Goal: Task Accomplishment & Management: Complete application form

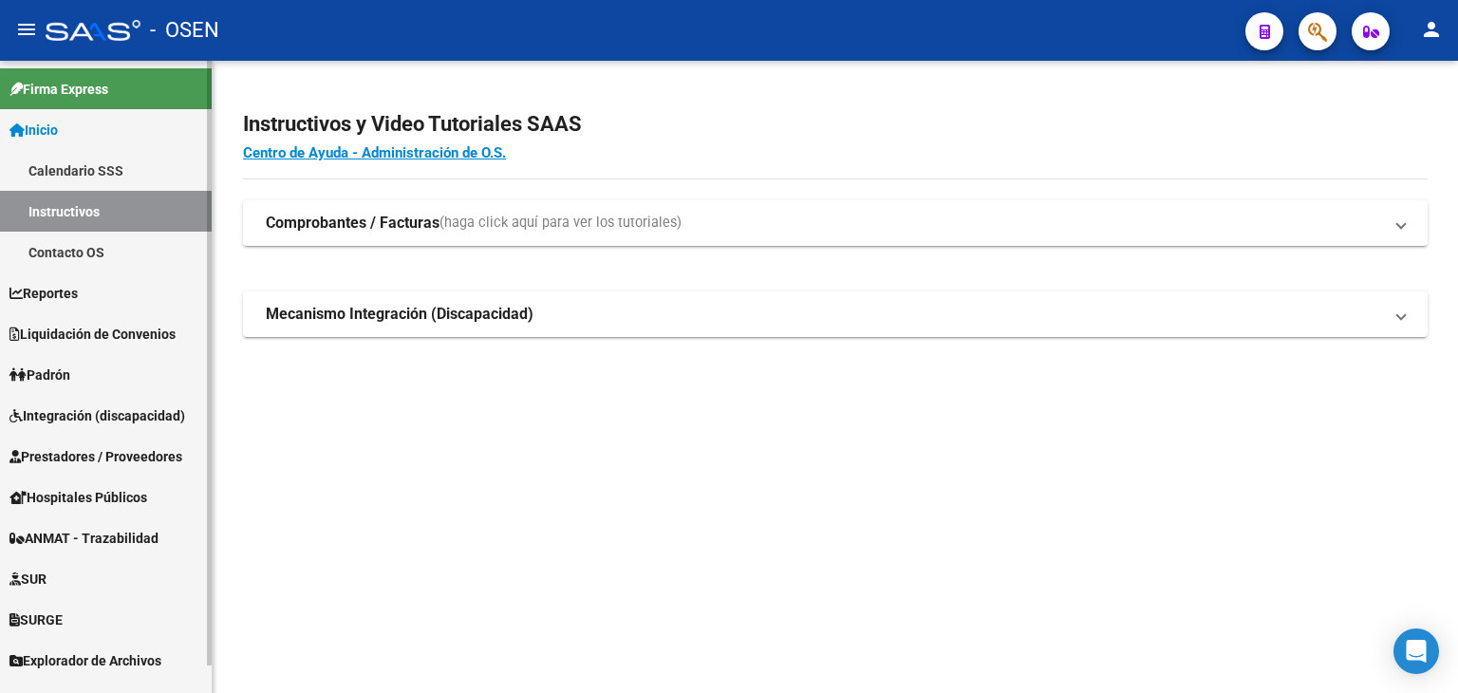
click at [78, 453] on span "Prestadores / Proveedores" at bounding box center [95, 456] width 173 height 21
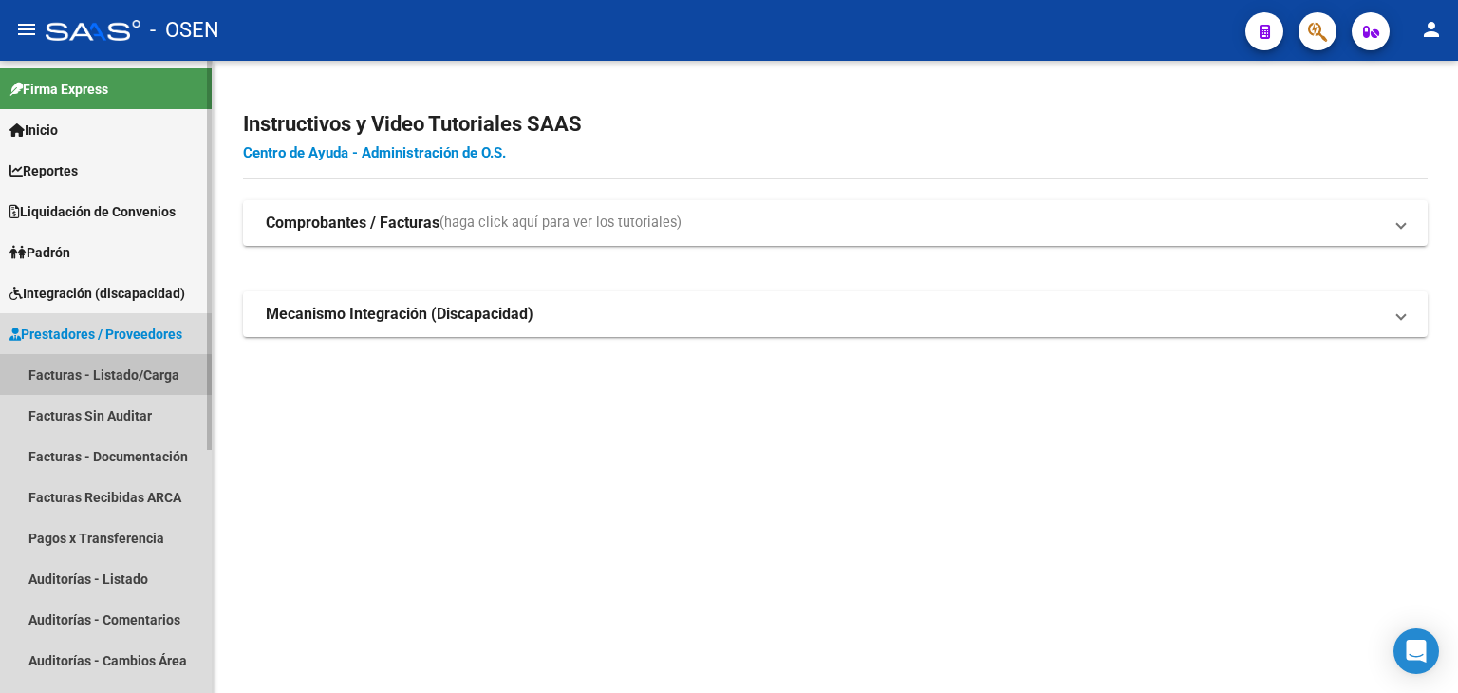
click at [78, 383] on link "Facturas - Listado/Carga" at bounding box center [106, 374] width 212 height 41
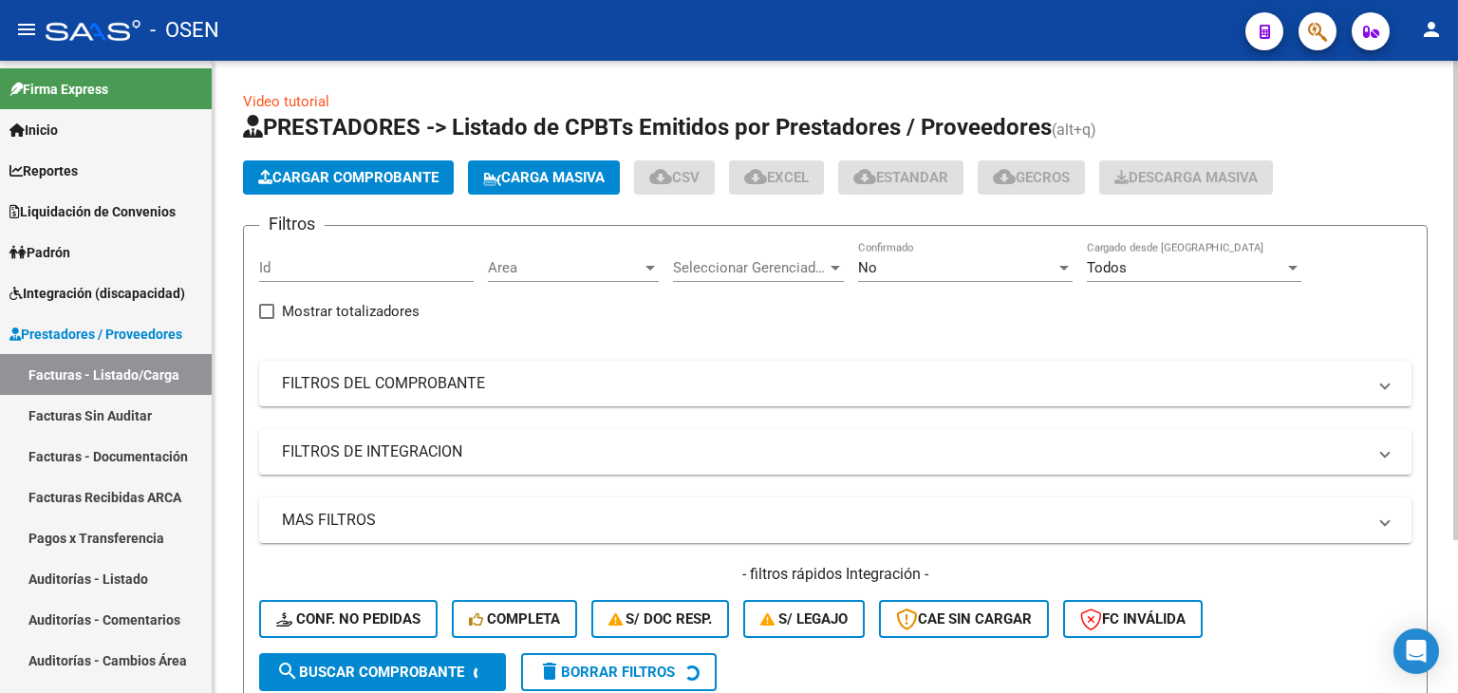
click at [361, 182] on span "Cargar Comprobante" at bounding box center [348, 177] width 180 height 17
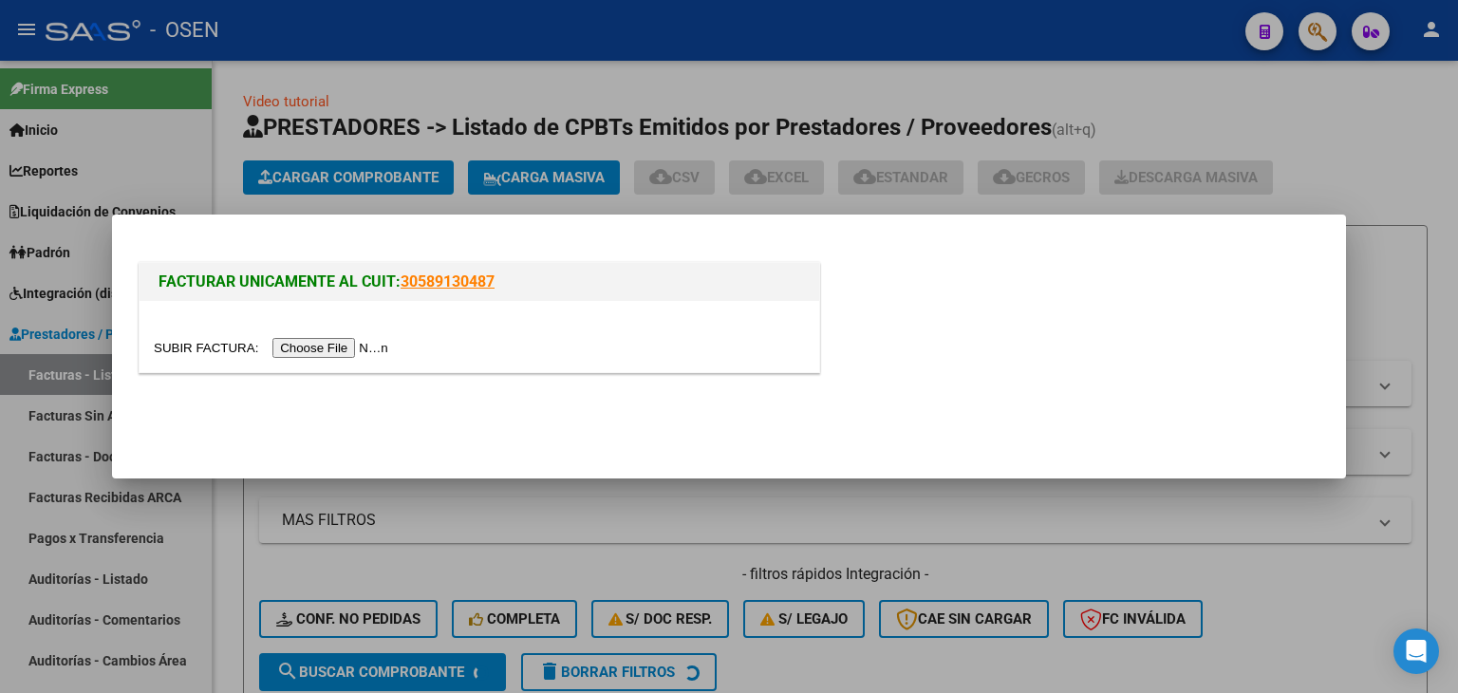
click at [330, 345] on input "file" at bounding box center [274, 348] width 240 height 20
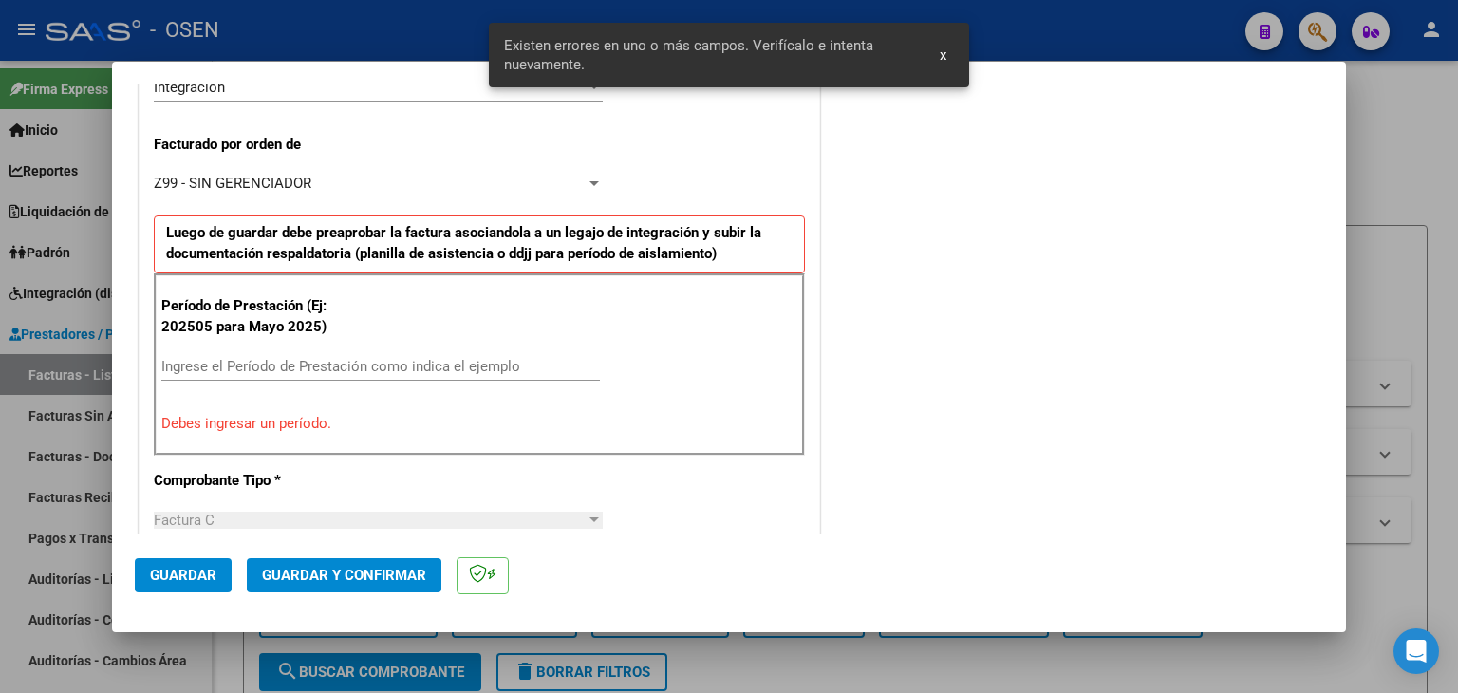
scroll to position [531, 0]
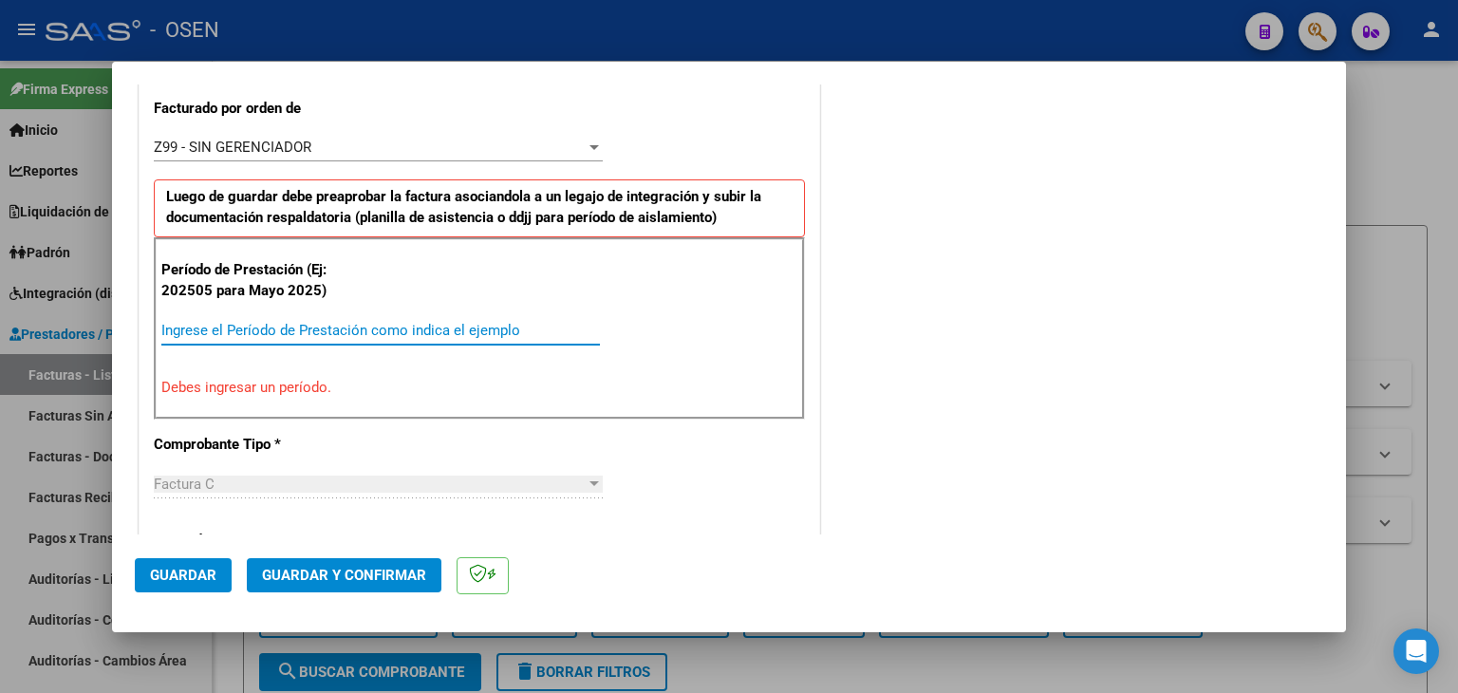
click at [291, 327] on input "Ingrese el Período de Prestación como indica el ejemplo" at bounding box center [380, 330] width 439 height 17
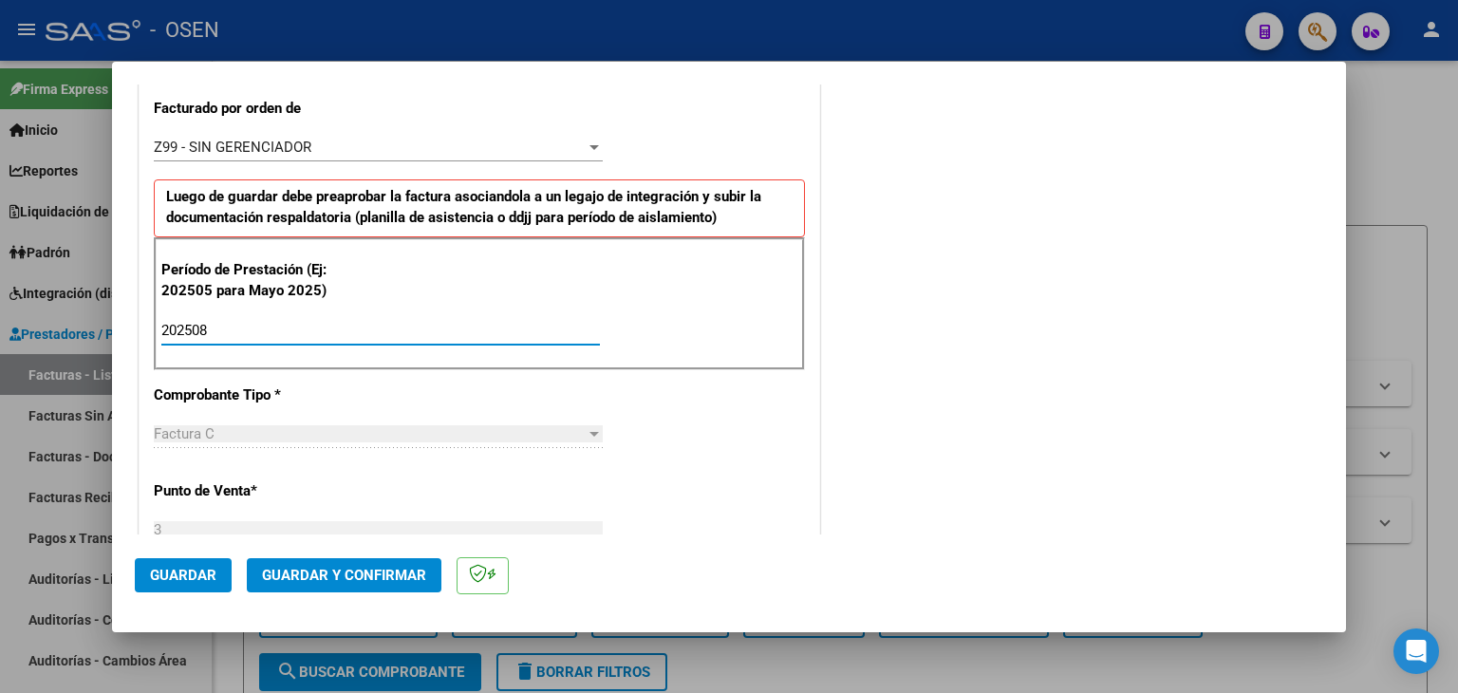
type input "202508"
click at [171, 578] on span "Guardar" at bounding box center [183, 575] width 66 height 17
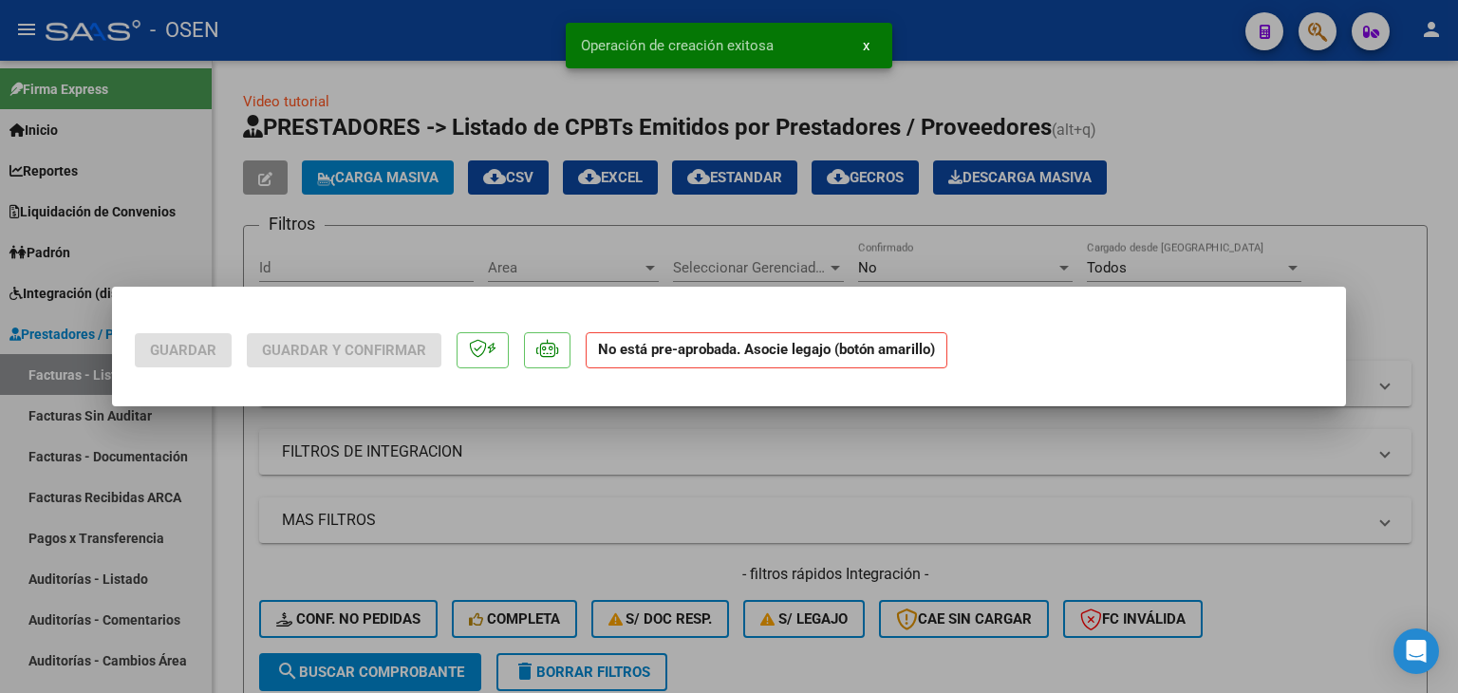
scroll to position [0, 0]
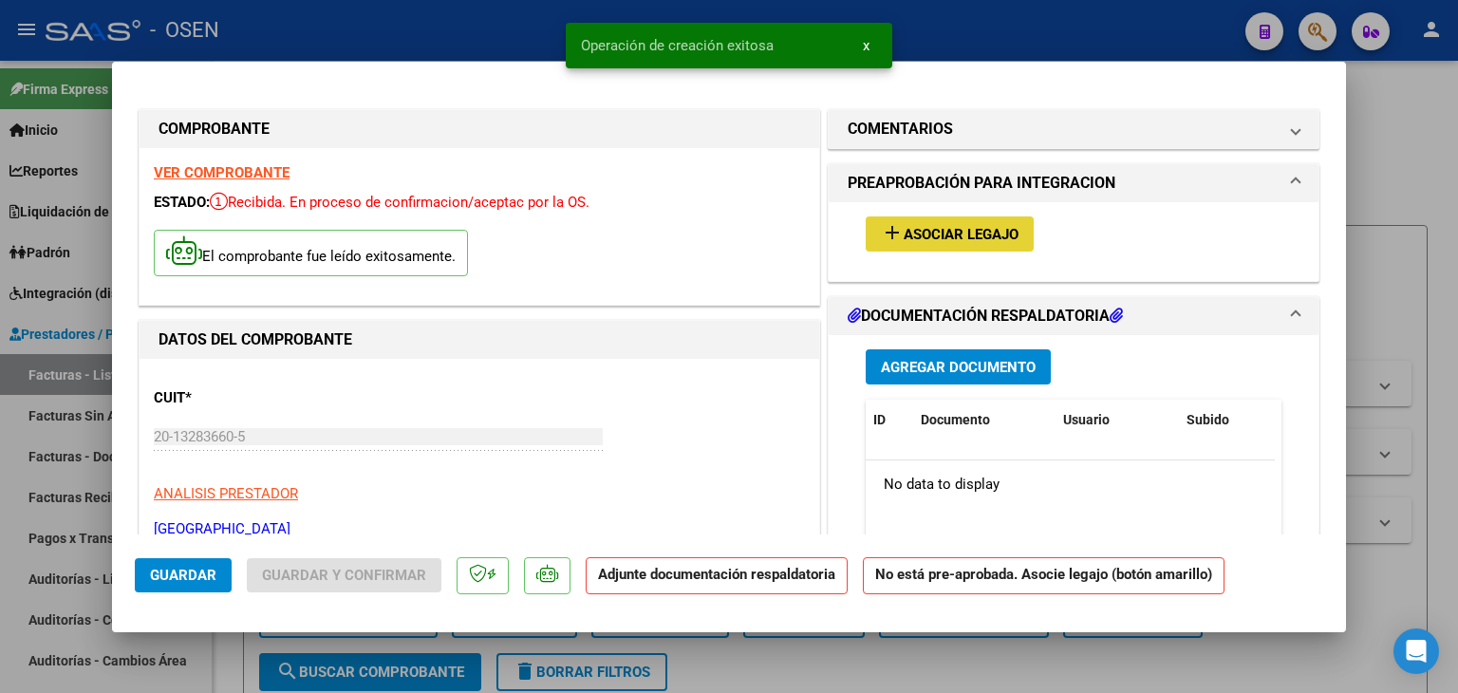
click at [912, 240] on span "Asociar Legajo" at bounding box center [961, 234] width 115 height 17
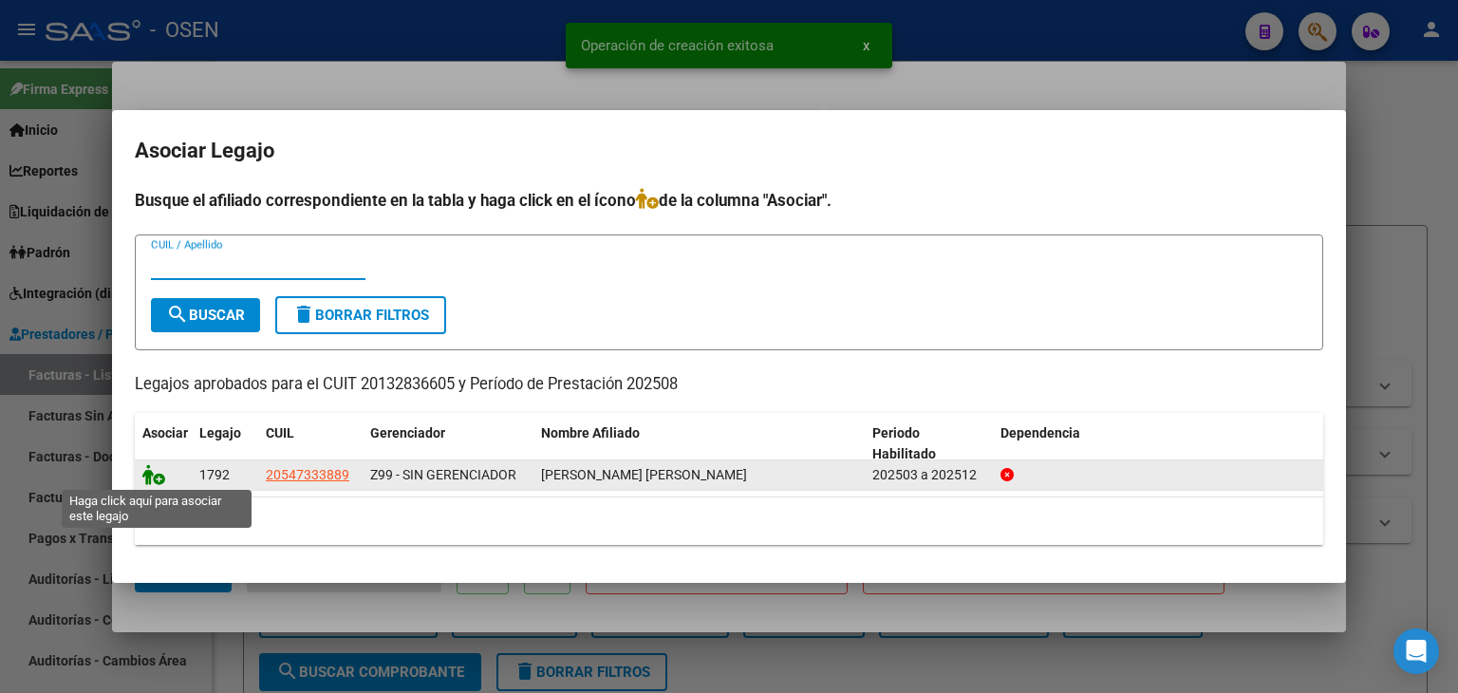
click at [159, 473] on icon at bounding box center [153, 474] width 23 height 21
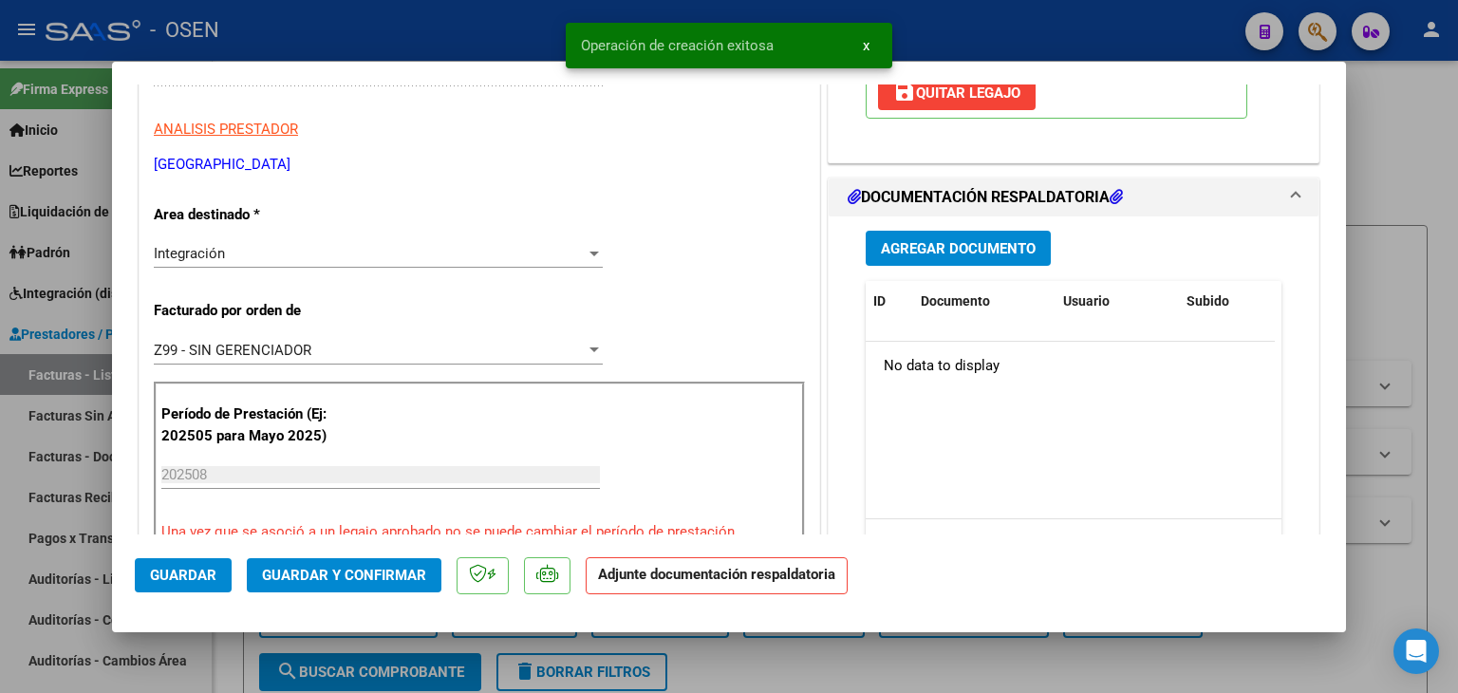
scroll to position [380, 0]
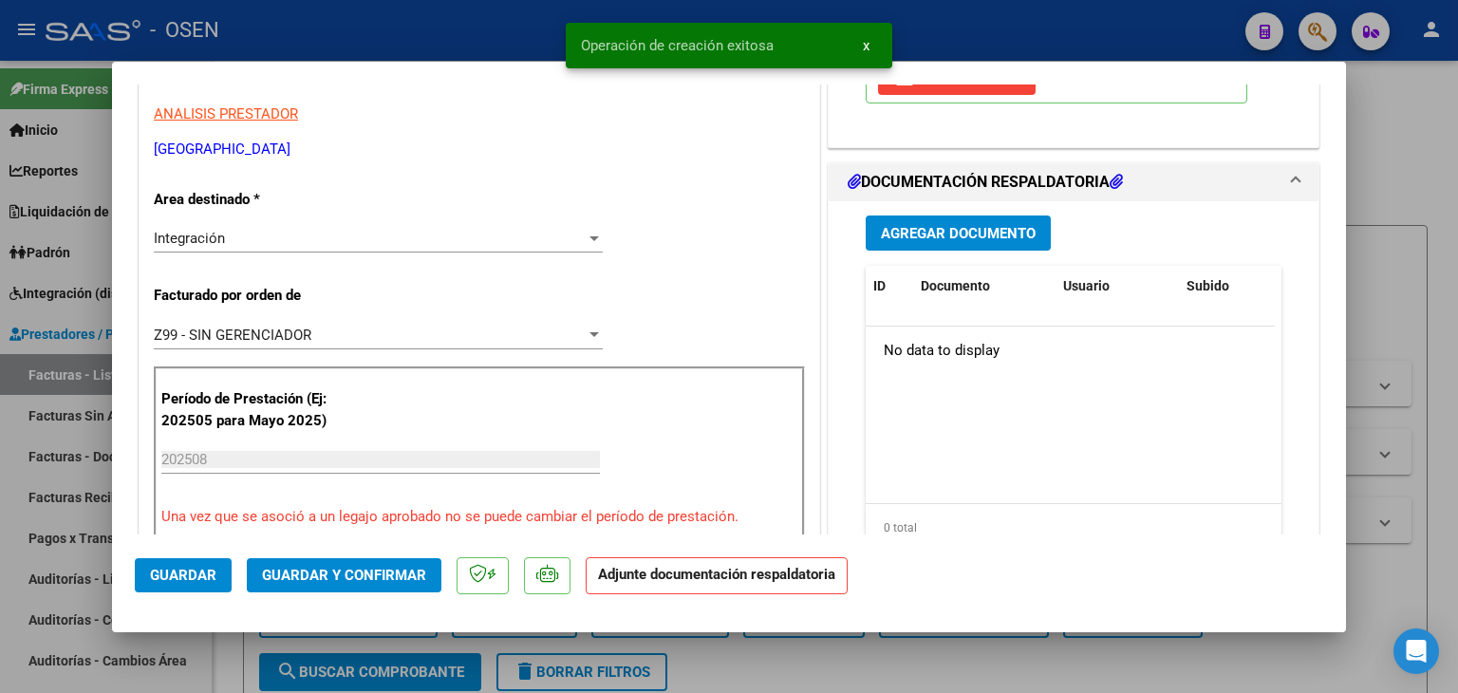
click at [942, 242] on span "Agregar Documento" at bounding box center [958, 233] width 155 height 17
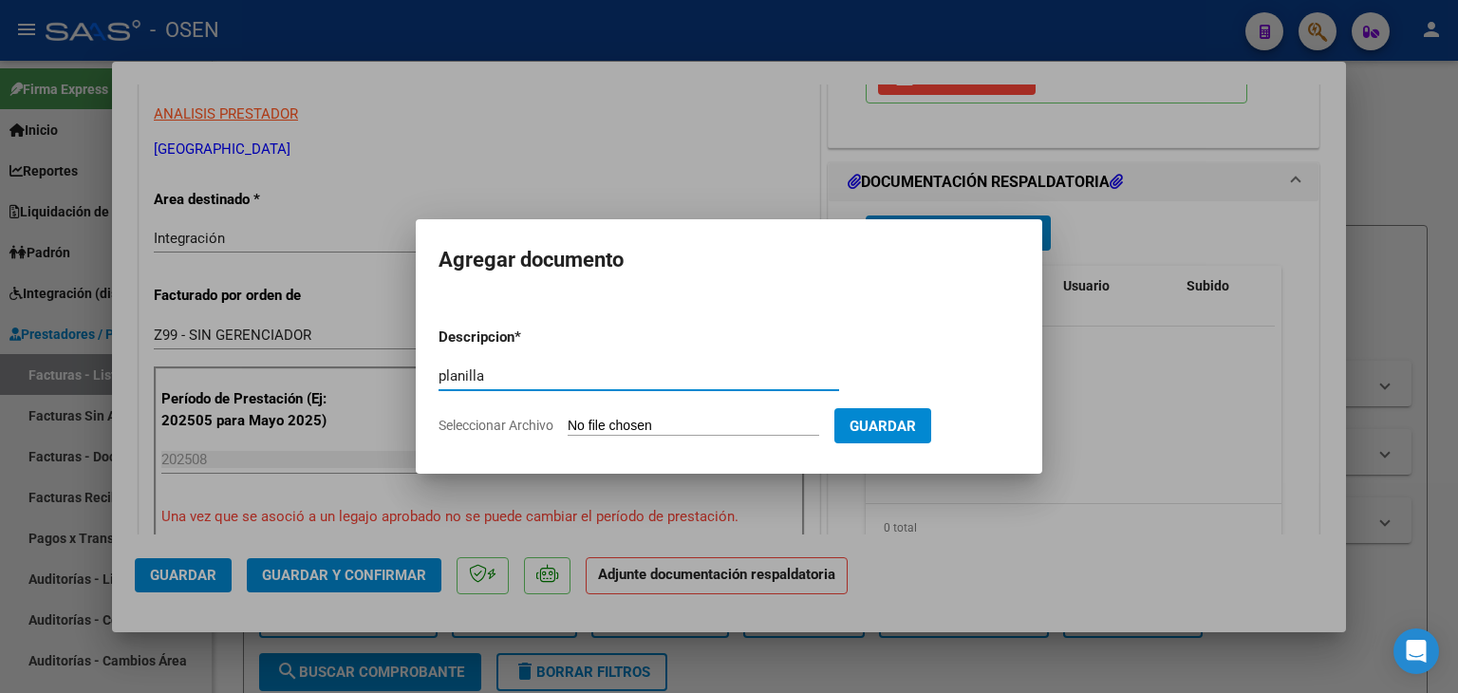
type input "planilla"
click at [568, 418] on input "Seleccionar Archivo" at bounding box center [694, 427] width 252 height 18
type input "C:\fakepath\[PERSON_NAME] [PERSON_NAME].pdf"
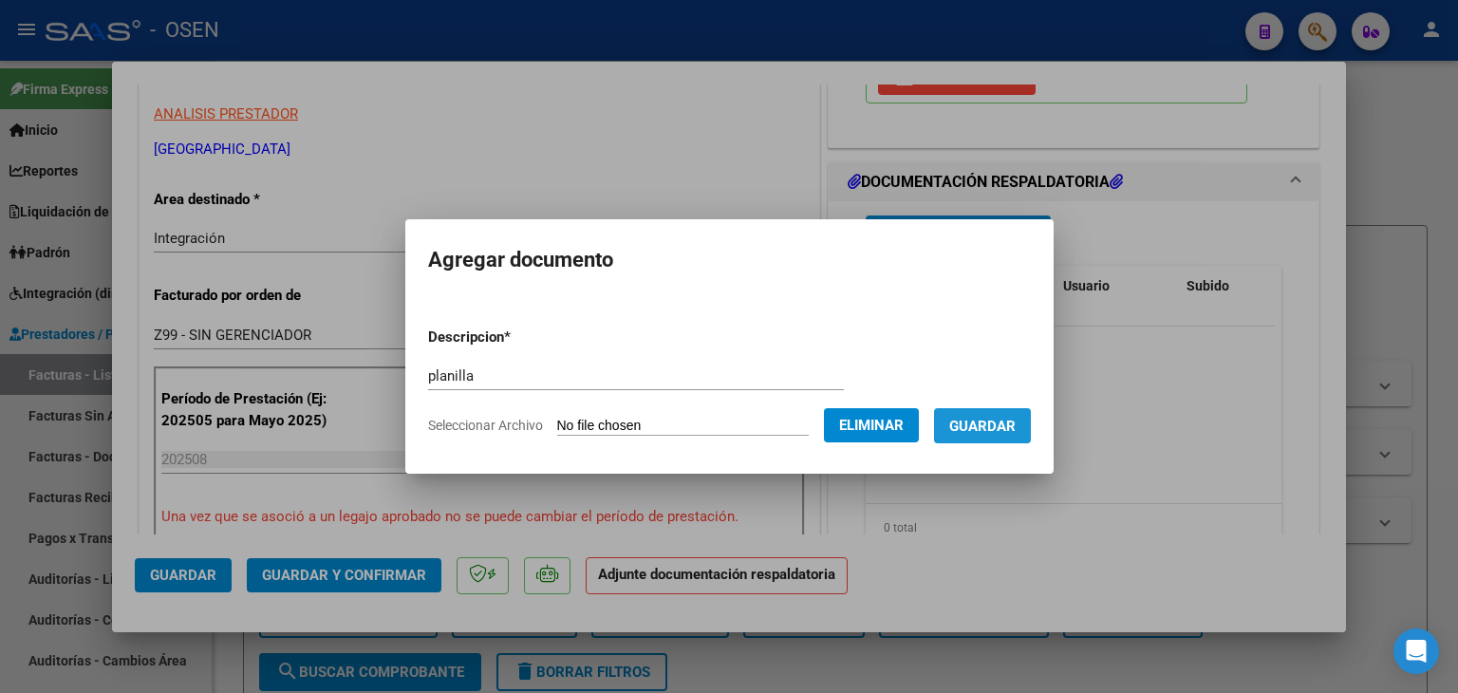
click at [1016, 420] on span "Guardar" at bounding box center [982, 426] width 66 height 17
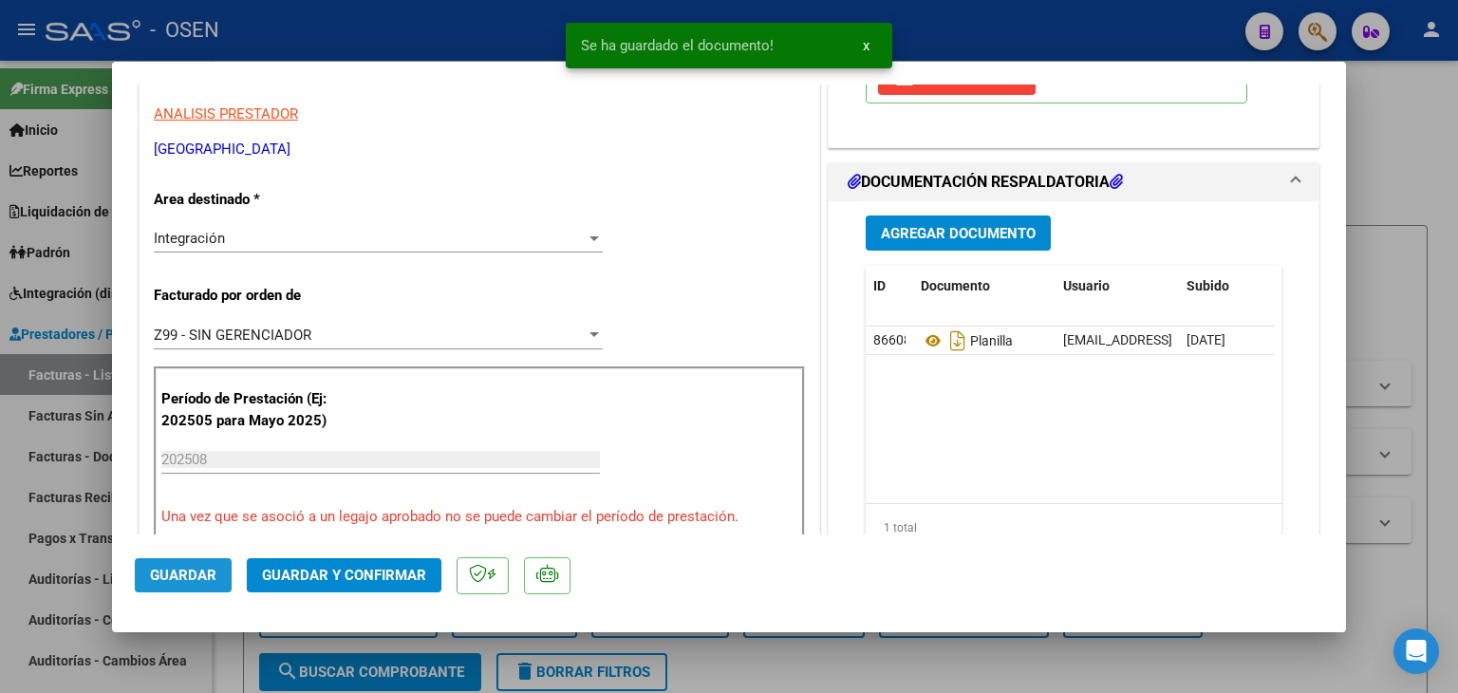
click at [207, 574] on span "Guardar" at bounding box center [183, 575] width 66 height 17
click at [228, 652] on div at bounding box center [729, 346] width 1458 height 693
type input "$ 0,00"
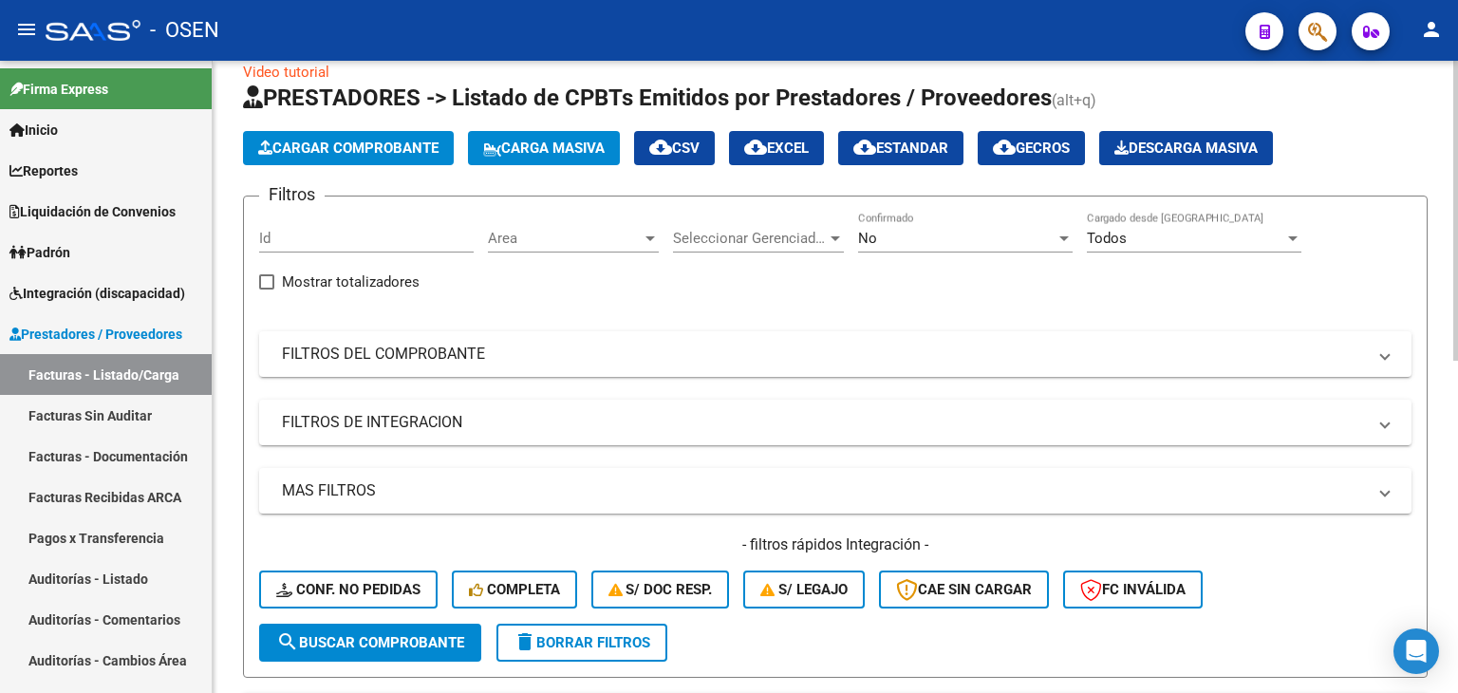
scroll to position [0, 0]
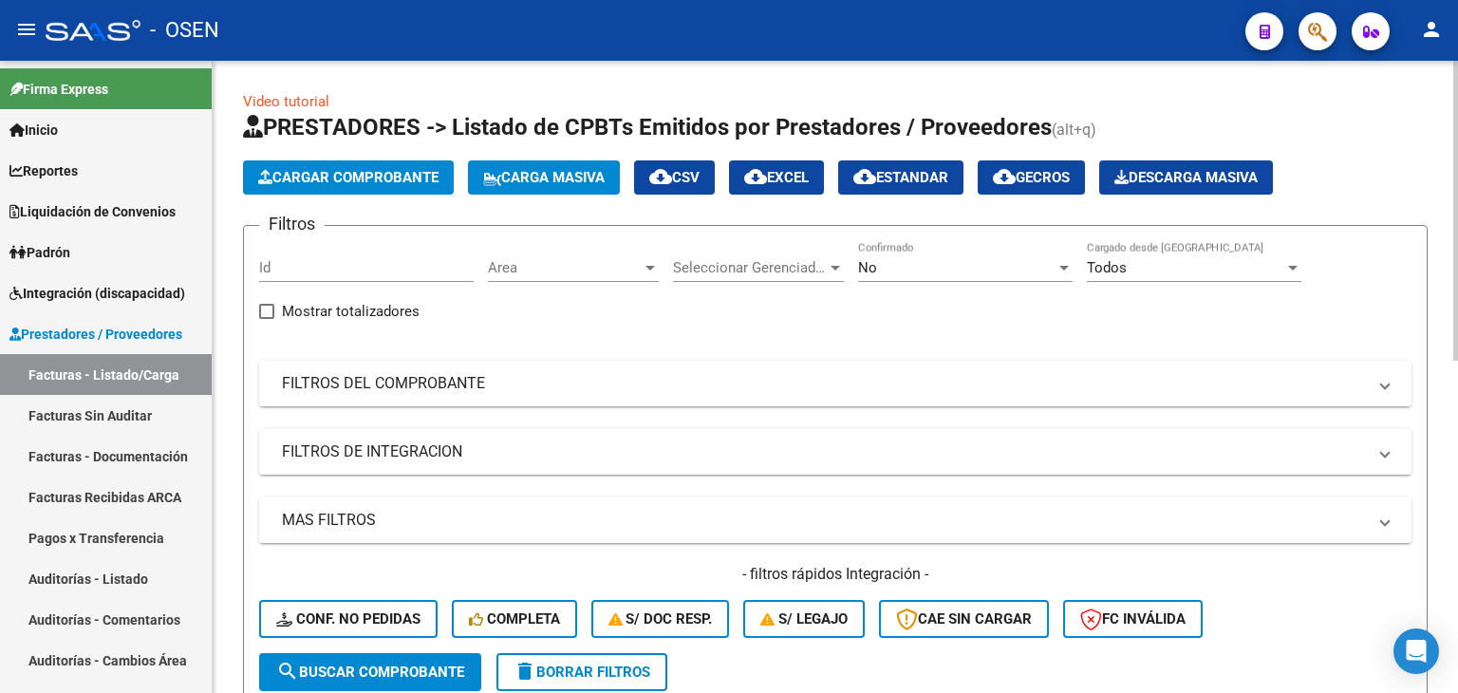
click at [406, 178] on span "Cargar Comprobante" at bounding box center [348, 177] width 180 height 17
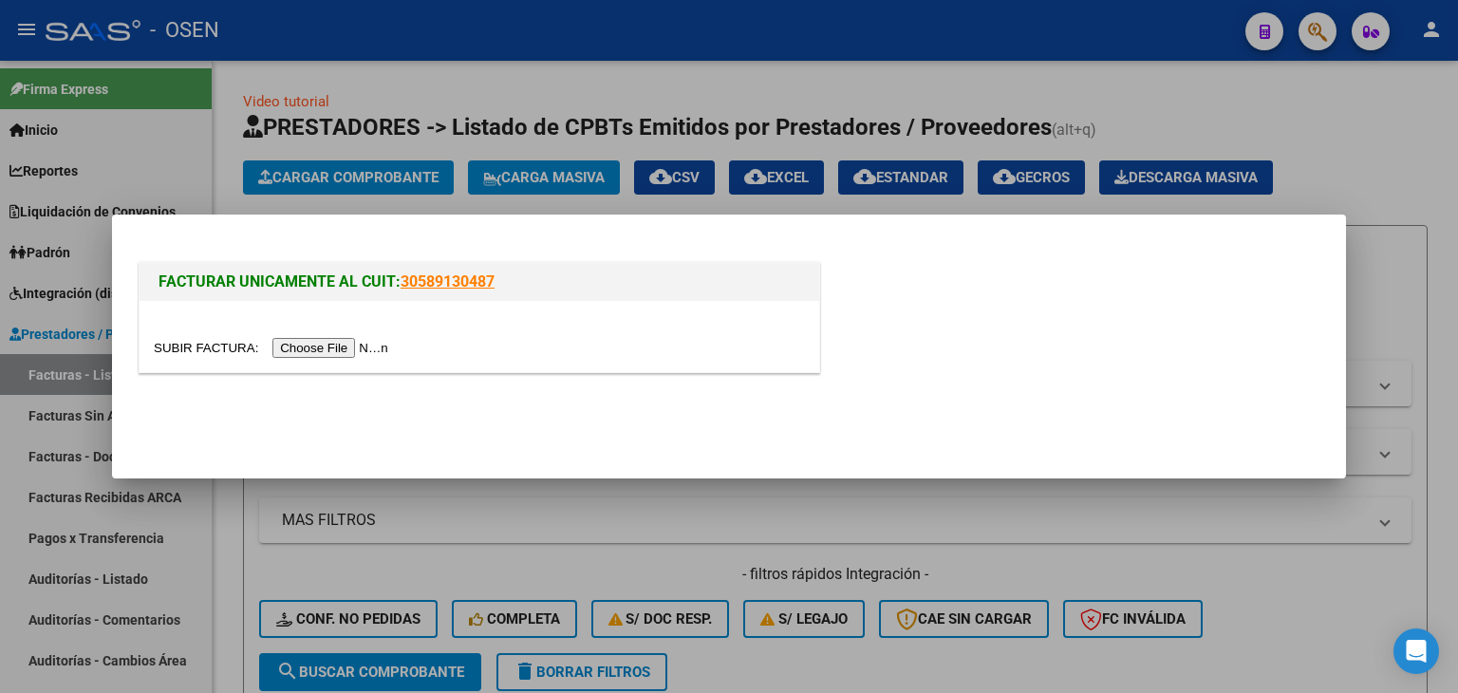
click at [353, 355] on input "file" at bounding box center [274, 348] width 240 height 20
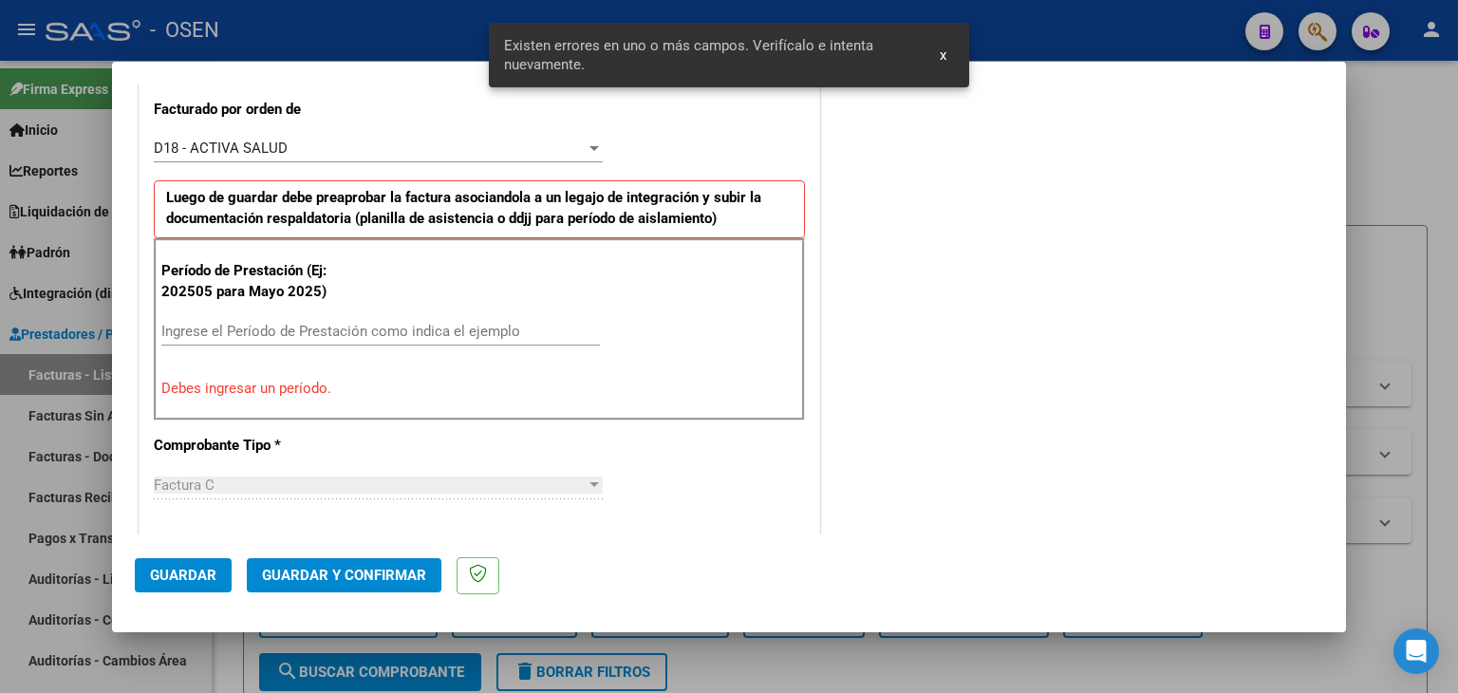
scroll to position [531, 0]
click at [259, 333] on input "Ingrese el Período de Prestación como indica el ejemplo" at bounding box center [380, 330] width 439 height 17
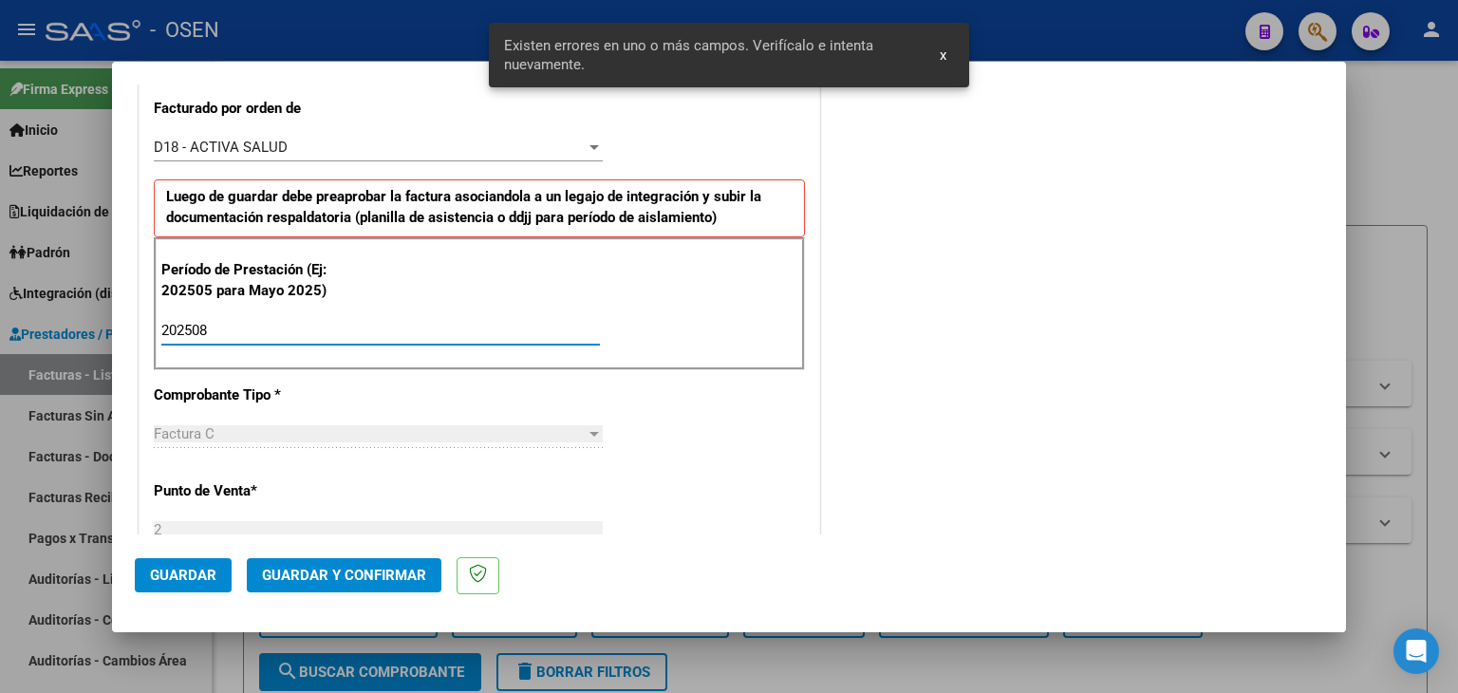
type input "202508"
click at [175, 582] on span "Guardar" at bounding box center [183, 575] width 66 height 17
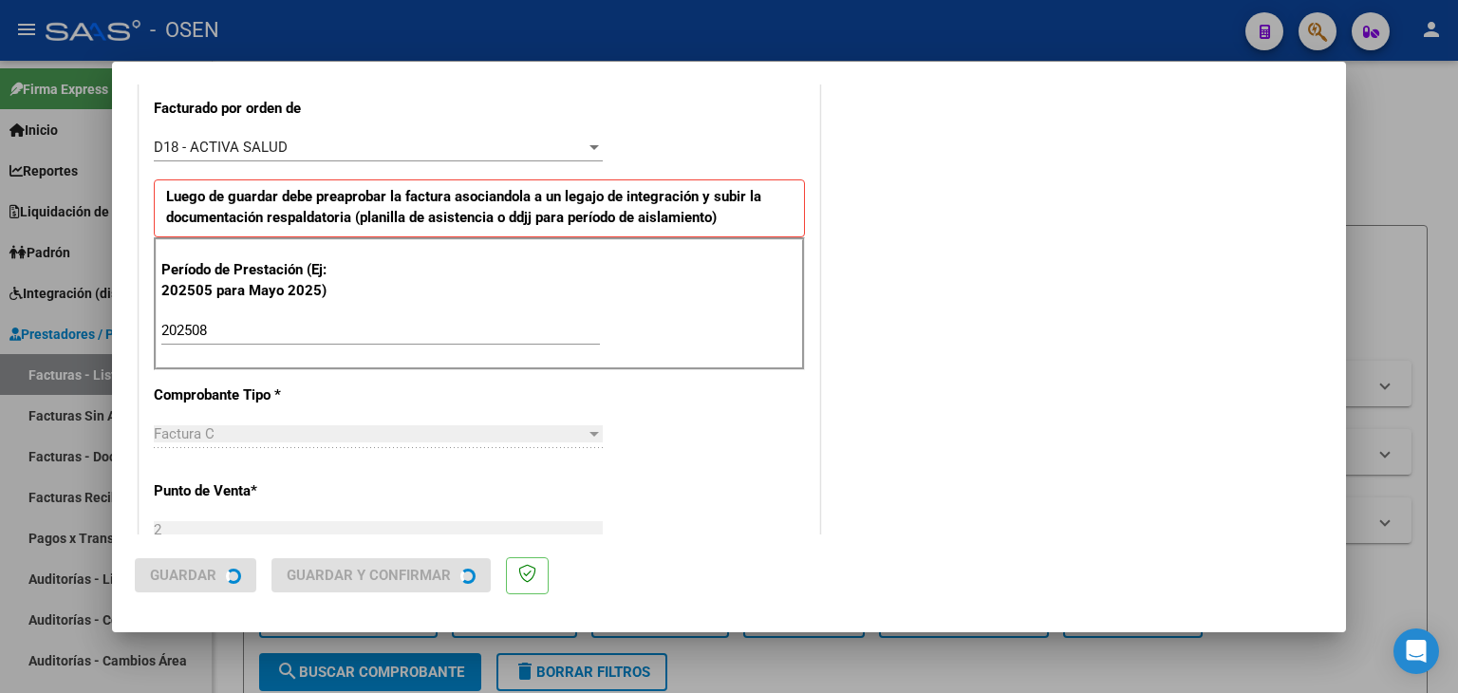
scroll to position [0, 0]
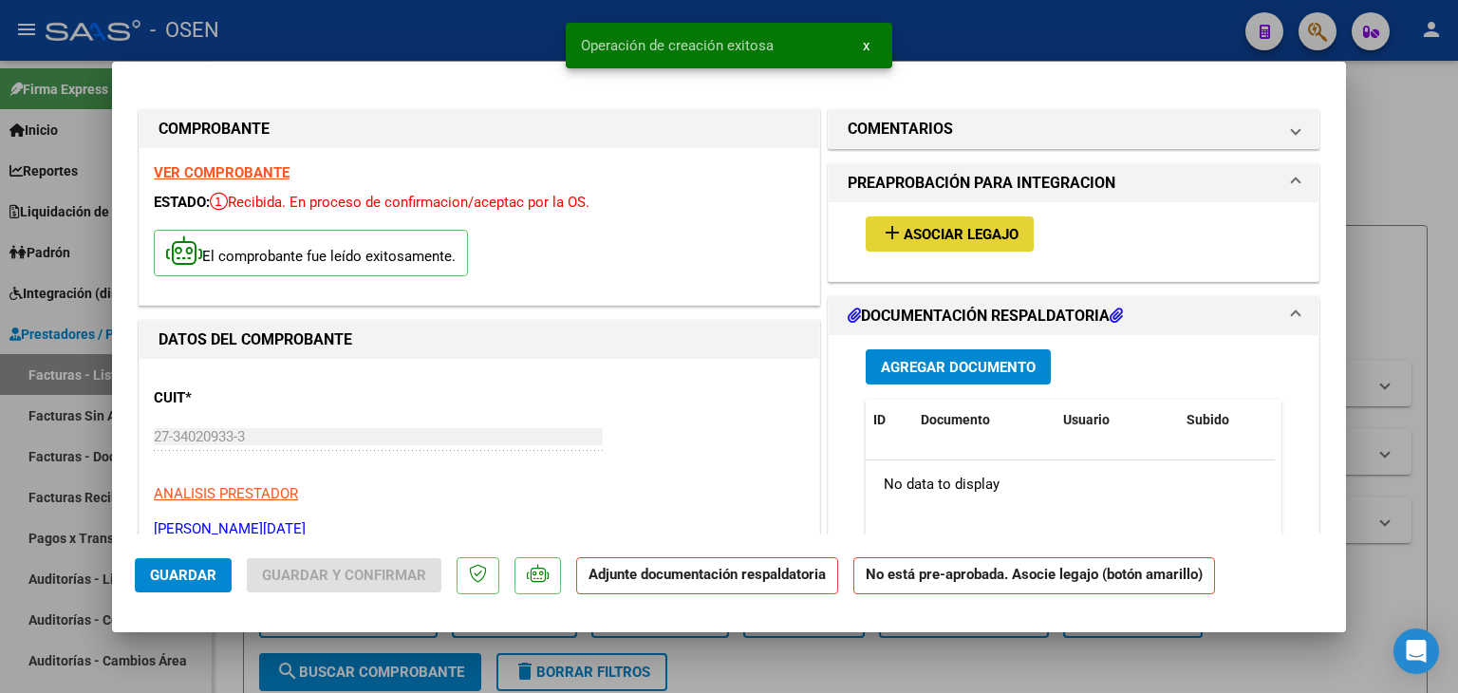
click at [977, 230] on span "Asociar Legajo" at bounding box center [961, 234] width 115 height 17
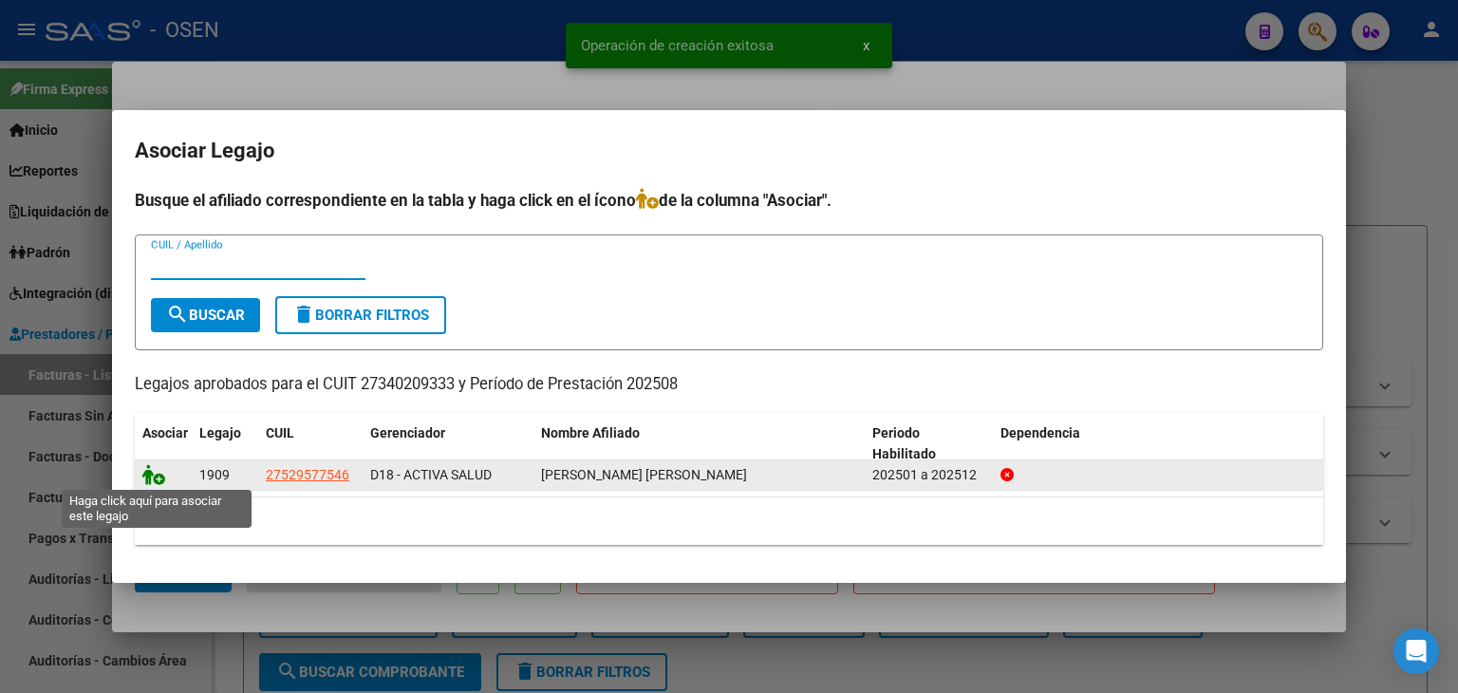
click at [151, 472] on icon at bounding box center [153, 474] width 23 height 21
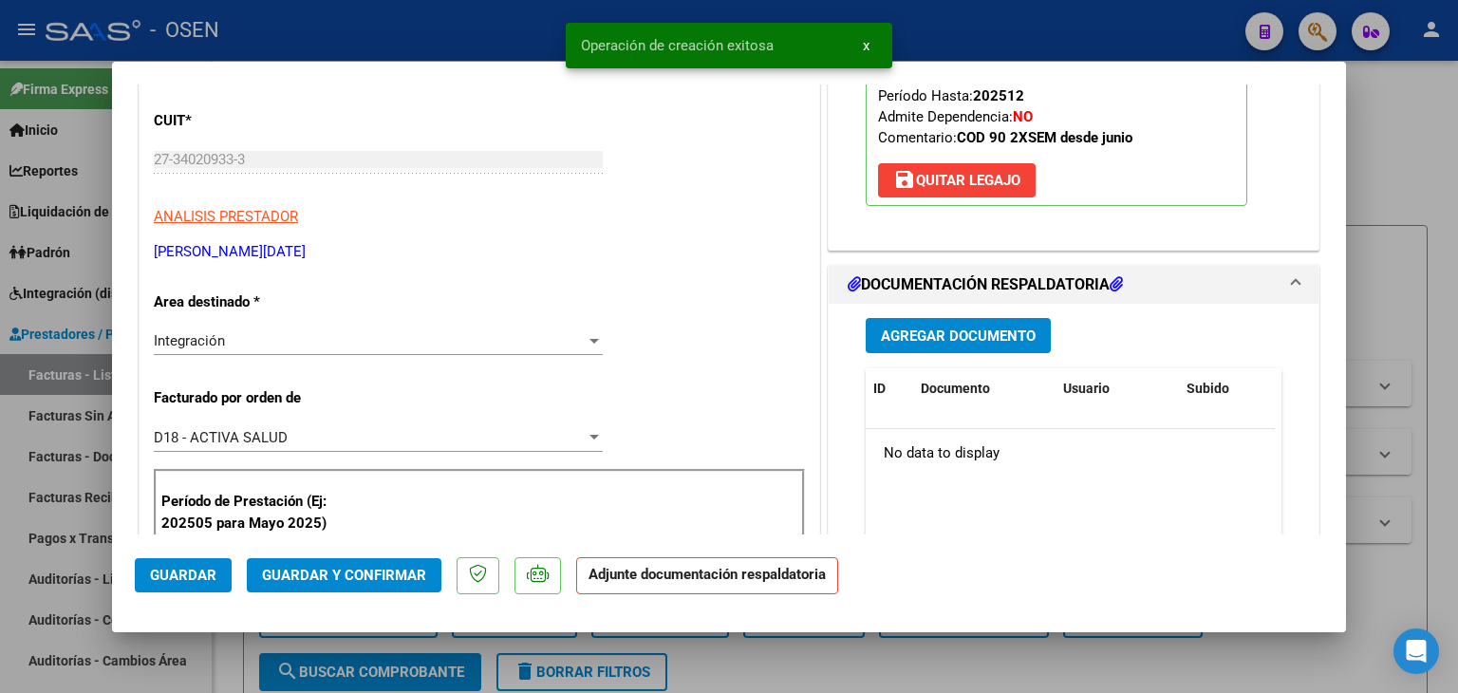
scroll to position [285, 0]
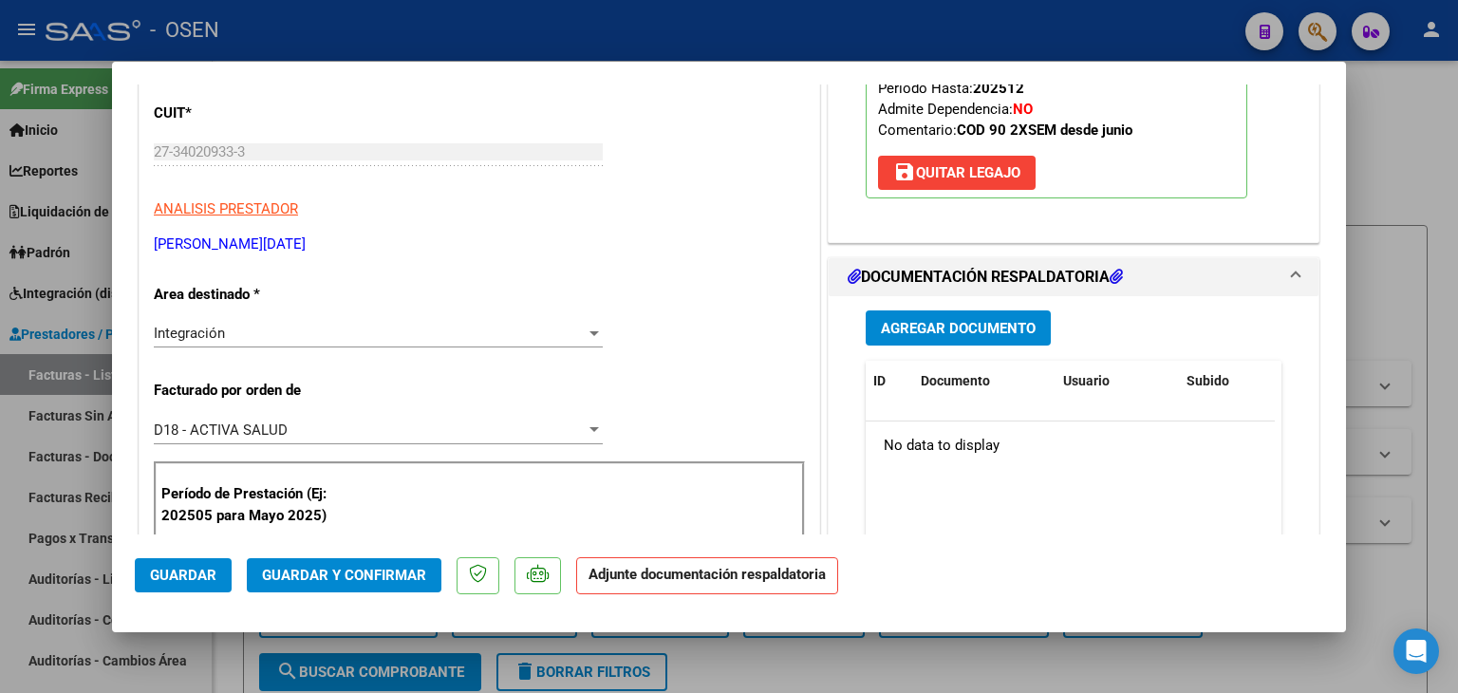
click at [935, 328] on span "Agregar Documento" at bounding box center [958, 328] width 155 height 17
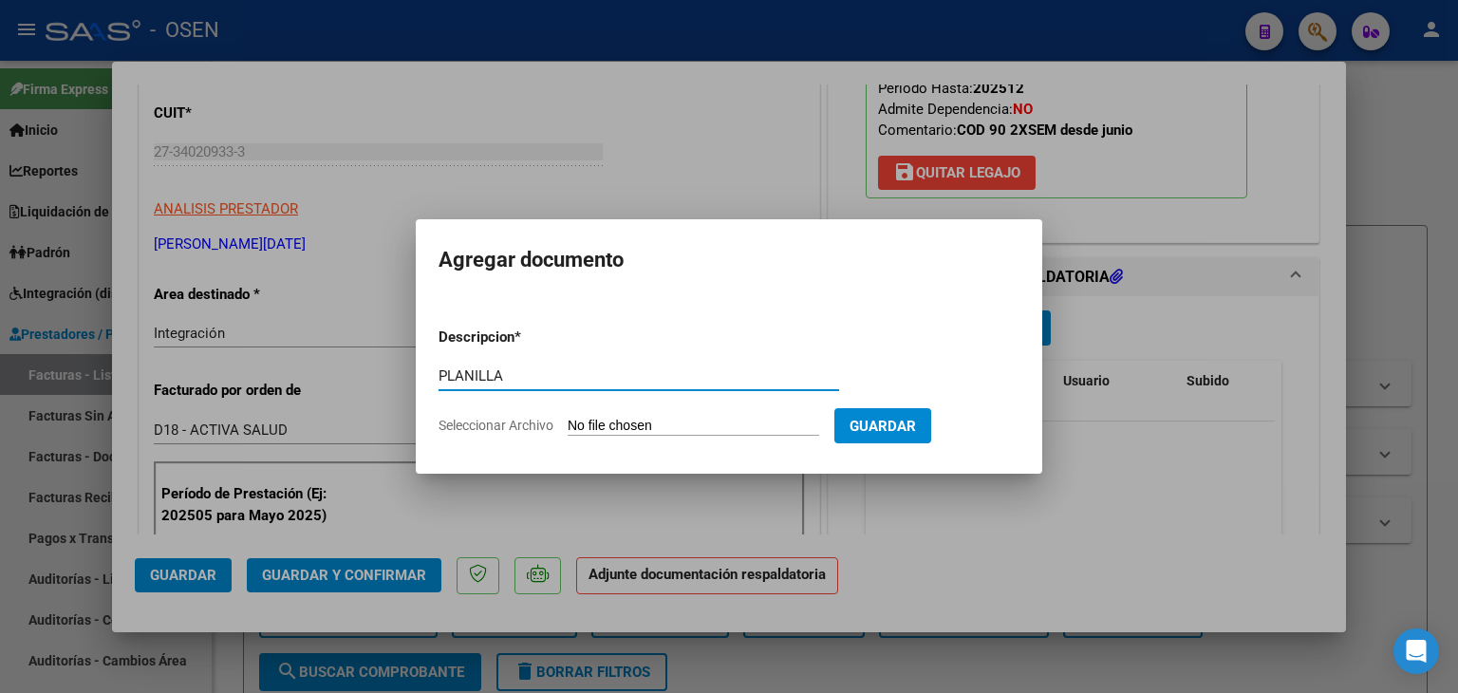
type input "PLANILLA"
click at [568, 418] on input "Seleccionar Archivo" at bounding box center [694, 427] width 252 height 18
type input "C:\fakepath\Asistencia [PERSON_NAME] 0825.pdf"
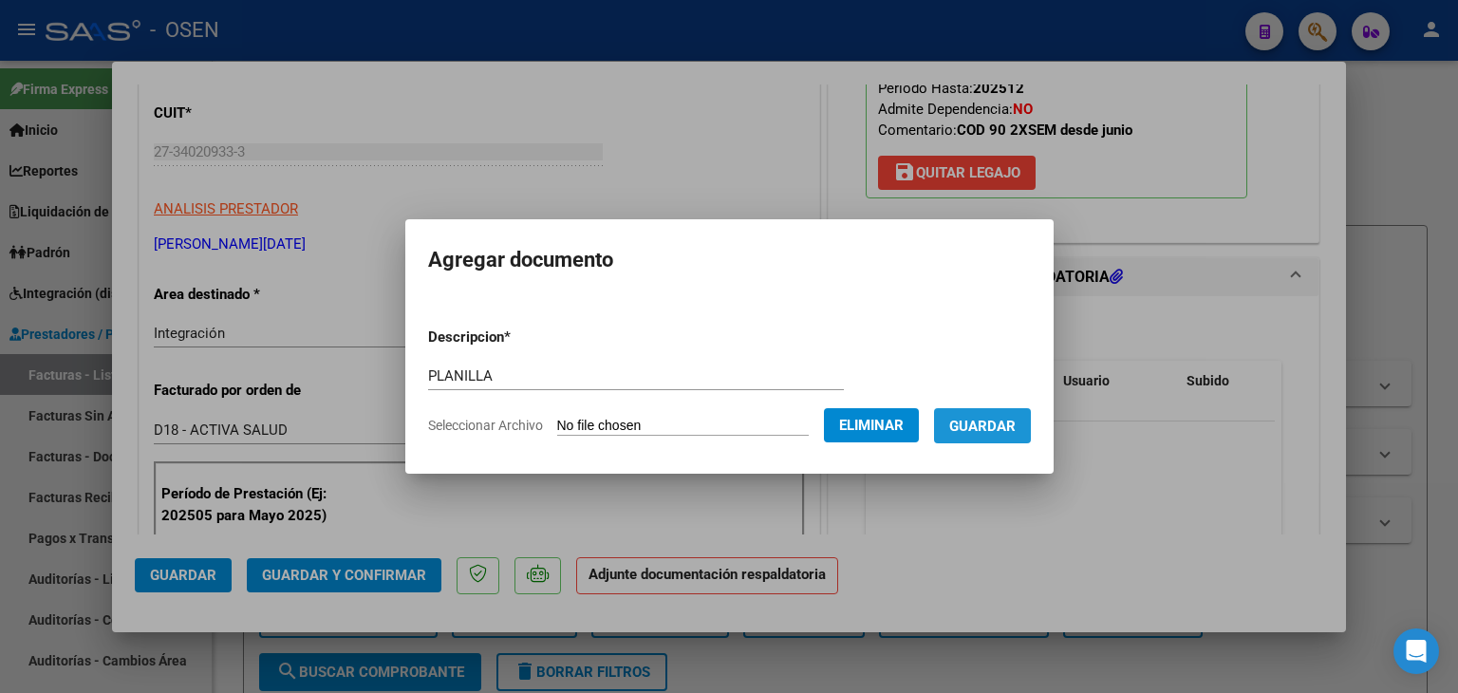
click at [1003, 422] on span "Guardar" at bounding box center [982, 426] width 66 height 17
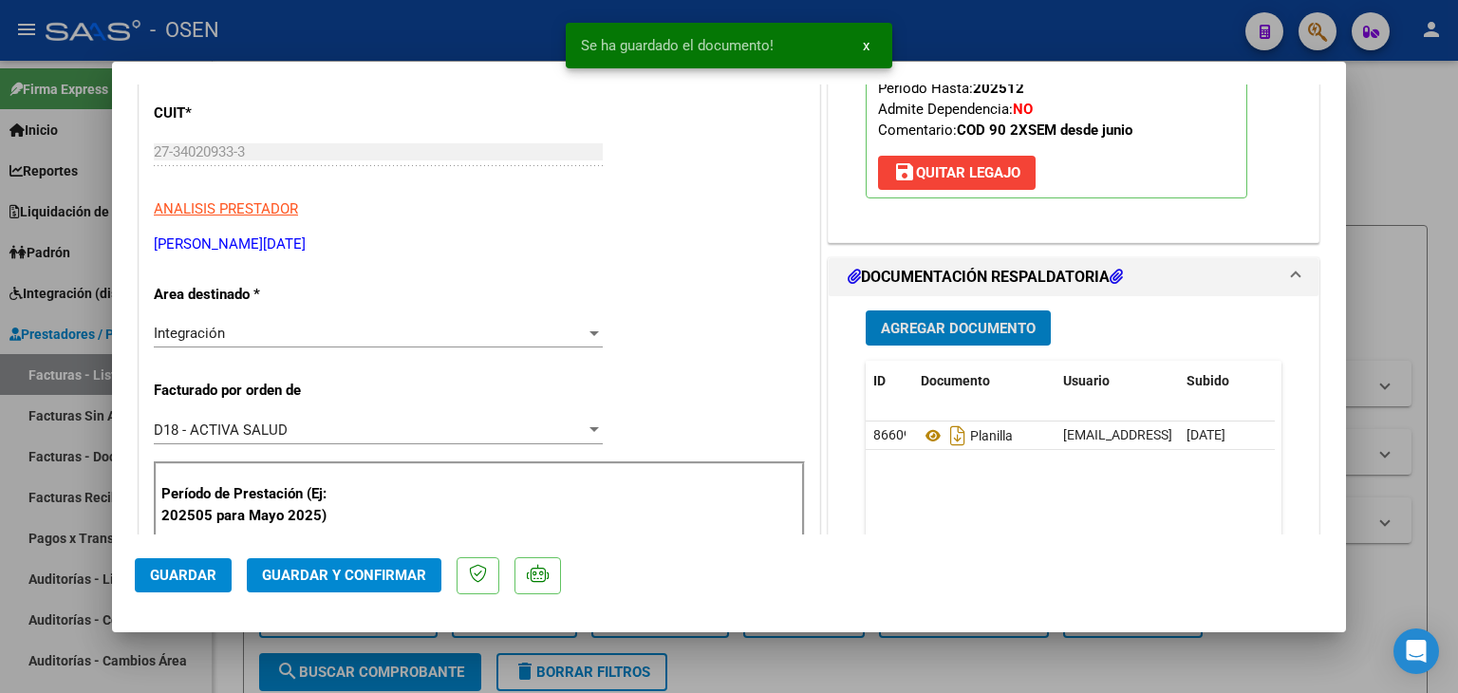
click at [210, 584] on button "Guardar" at bounding box center [183, 575] width 97 height 34
click at [228, 648] on div at bounding box center [729, 346] width 1458 height 693
type input "$ 0,00"
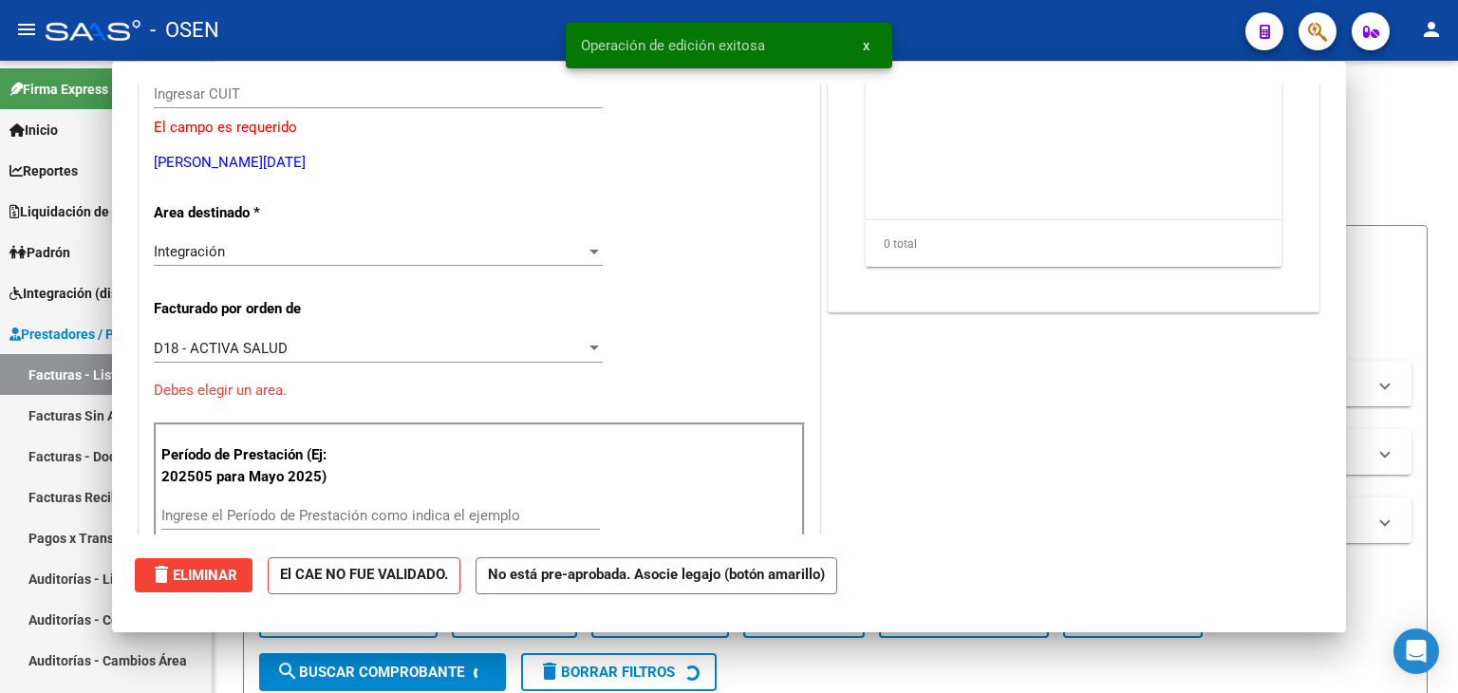
scroll to position [227, 0]
